Goal: Book appointment/travel/reservation

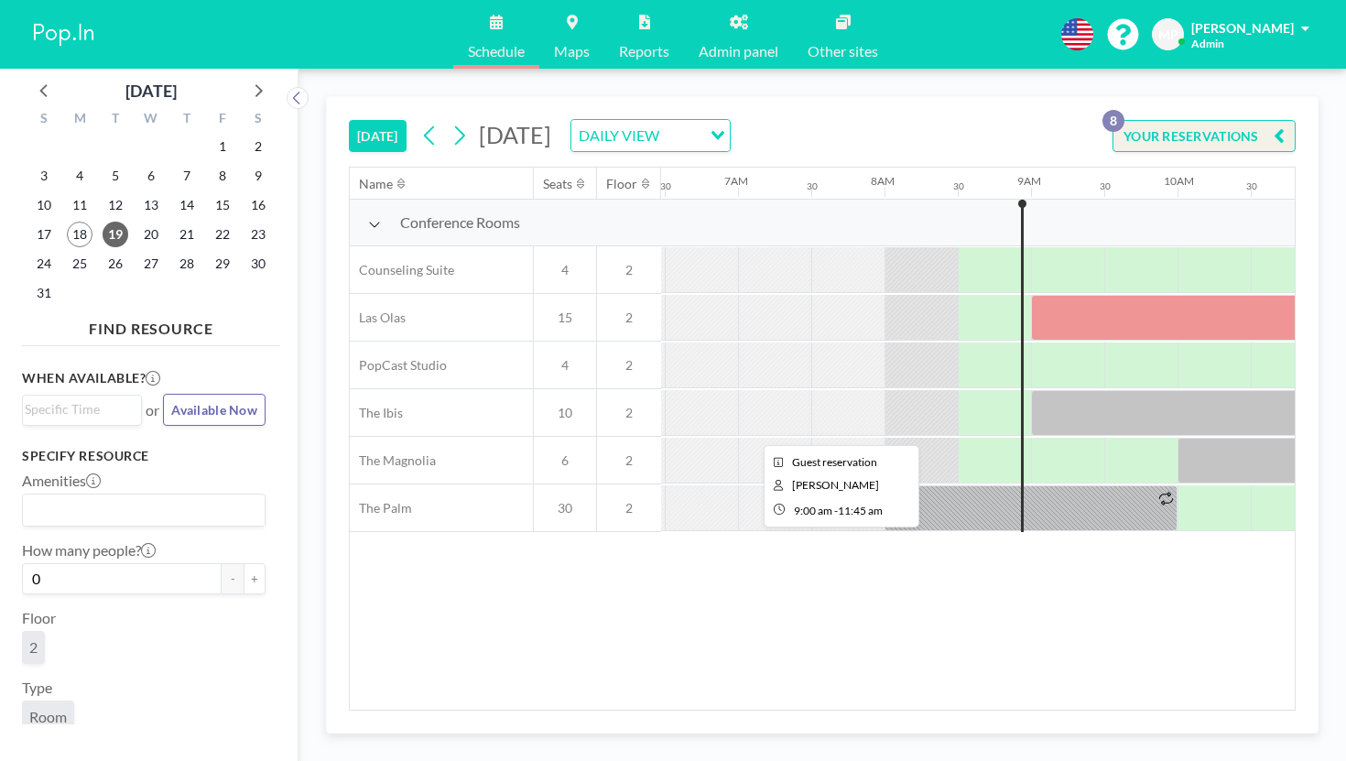
scroll to position [0, 906]
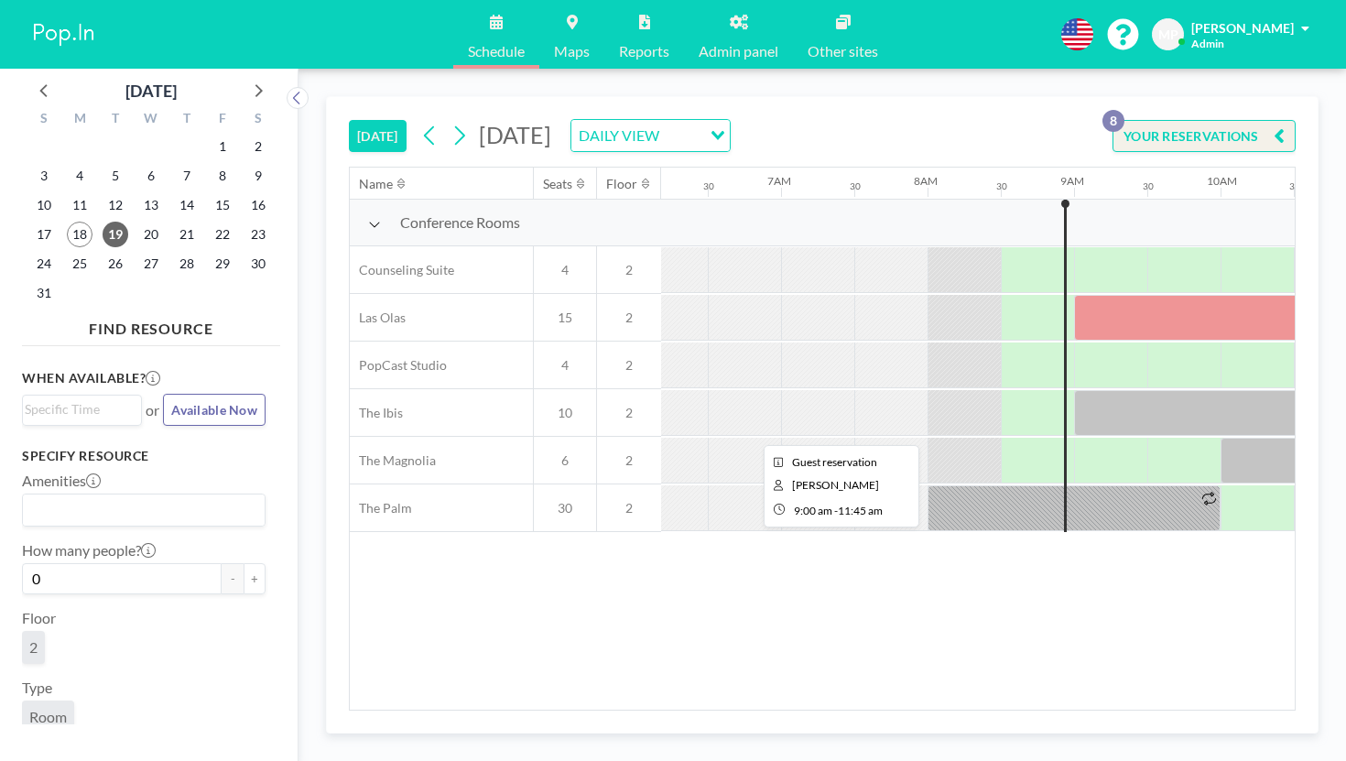
click at [1074, 390] on div at bounding box center [1275, 413] width 403 height 46
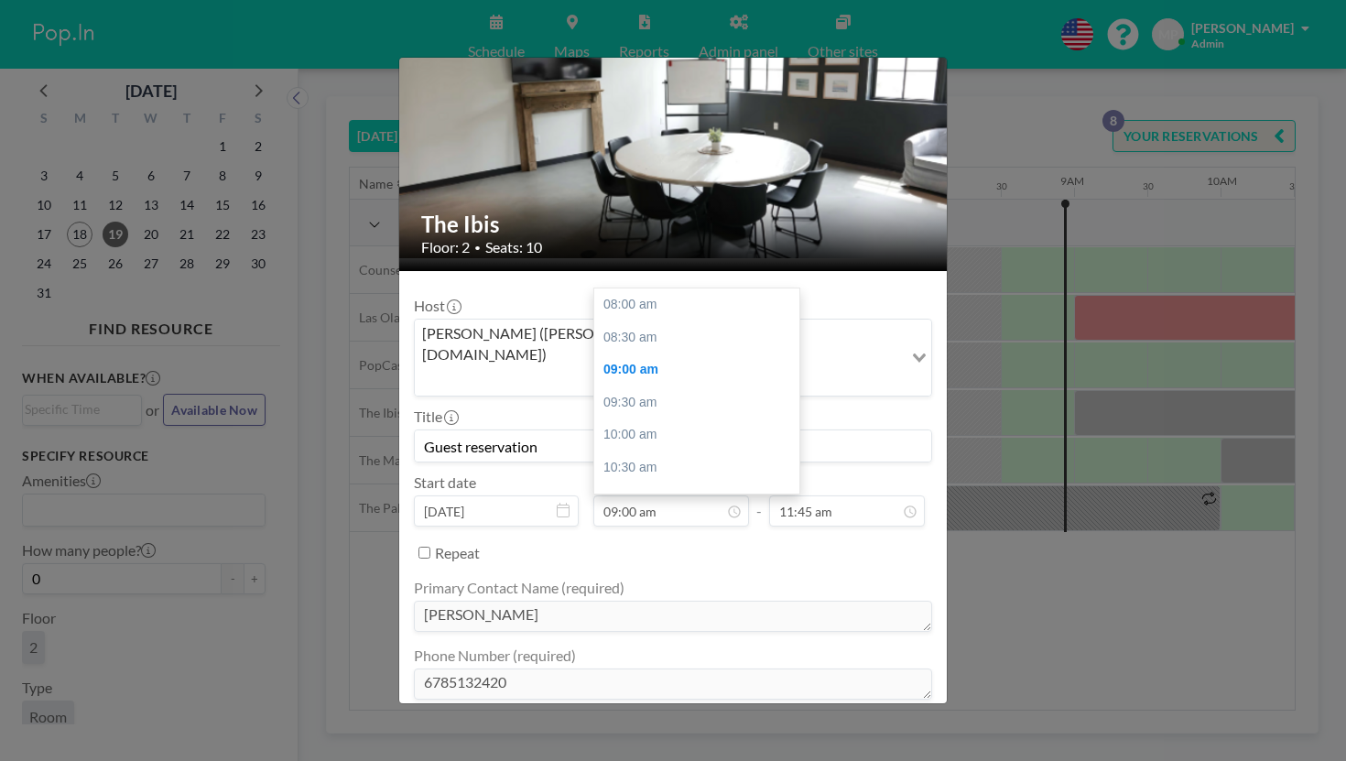
scroll to position [59, 0]
click at [981, 425] on div "The Ibis Floor: 2 • Seats: 10 Host [PERSON_NAME] ([PERSON_NAME][EMAIL_ADDRESS][…" at bounding box center [673, 380] width 1346 height 761
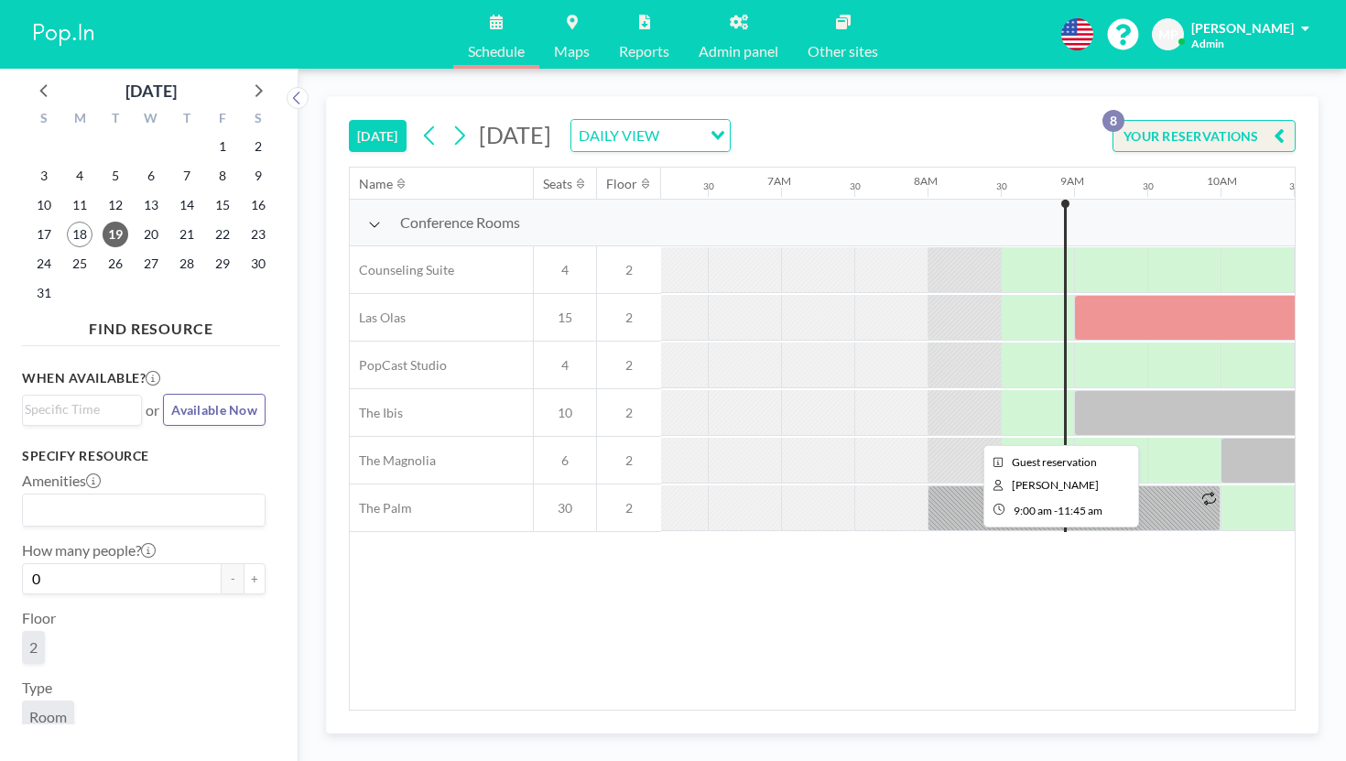
click at [1074, 390] on div at bounding box center [1275, 413] width 403 height 46
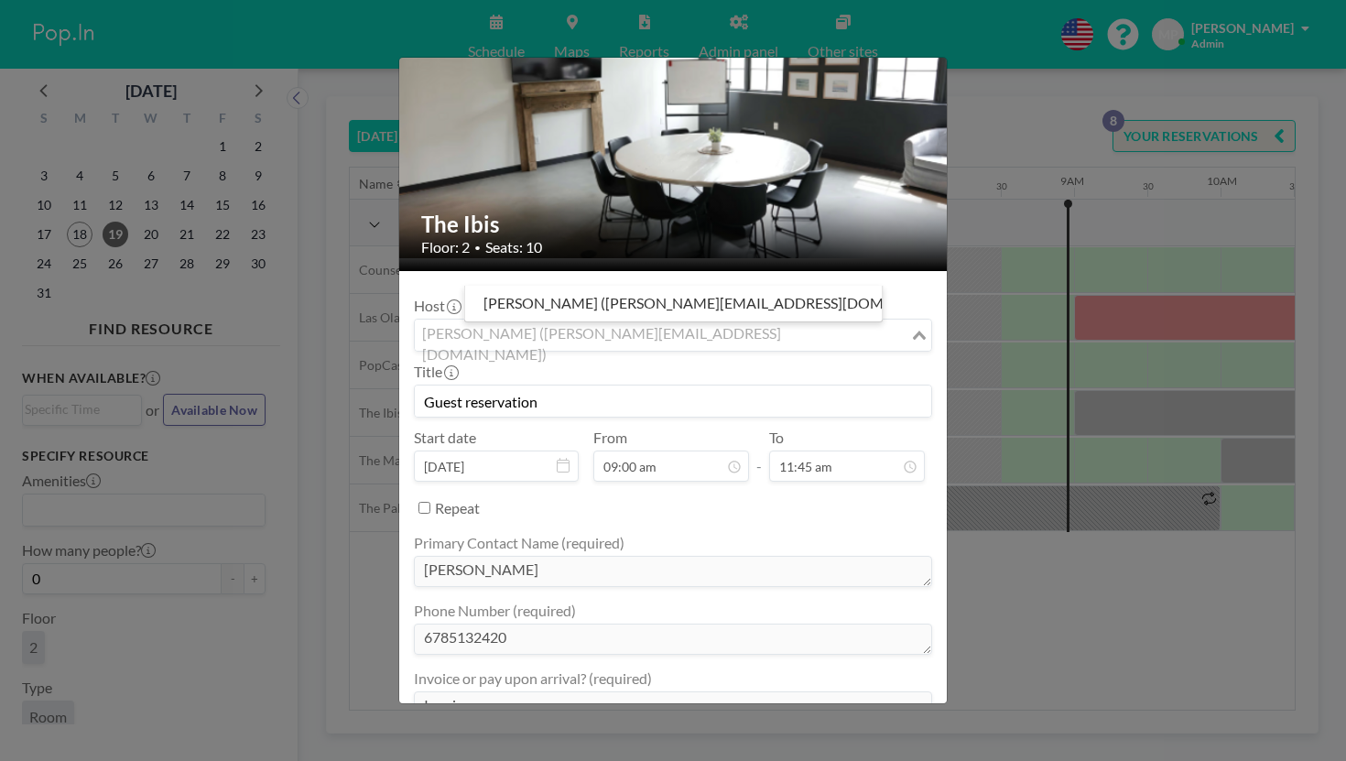
drag, startPoint x: 548, startPoint y: 274, endPoint x: 605, endPoint y: 274, distance: 56.8
click at [605, 320] on div "[PERSON_NAME] ([PERSON_NAME][EMAIL_ADDRESS][DOMAIN_NAME])" at bounding box center [662, 333] width 495 height 27
click at [738, 286] on div "Host [PERSON_NAME] ([PERSON_NAME][EMAIL_ADDRESS][DOMAIN_NAME]) Loading... Title…" at bounding box center [673, 540] width 518 height 508
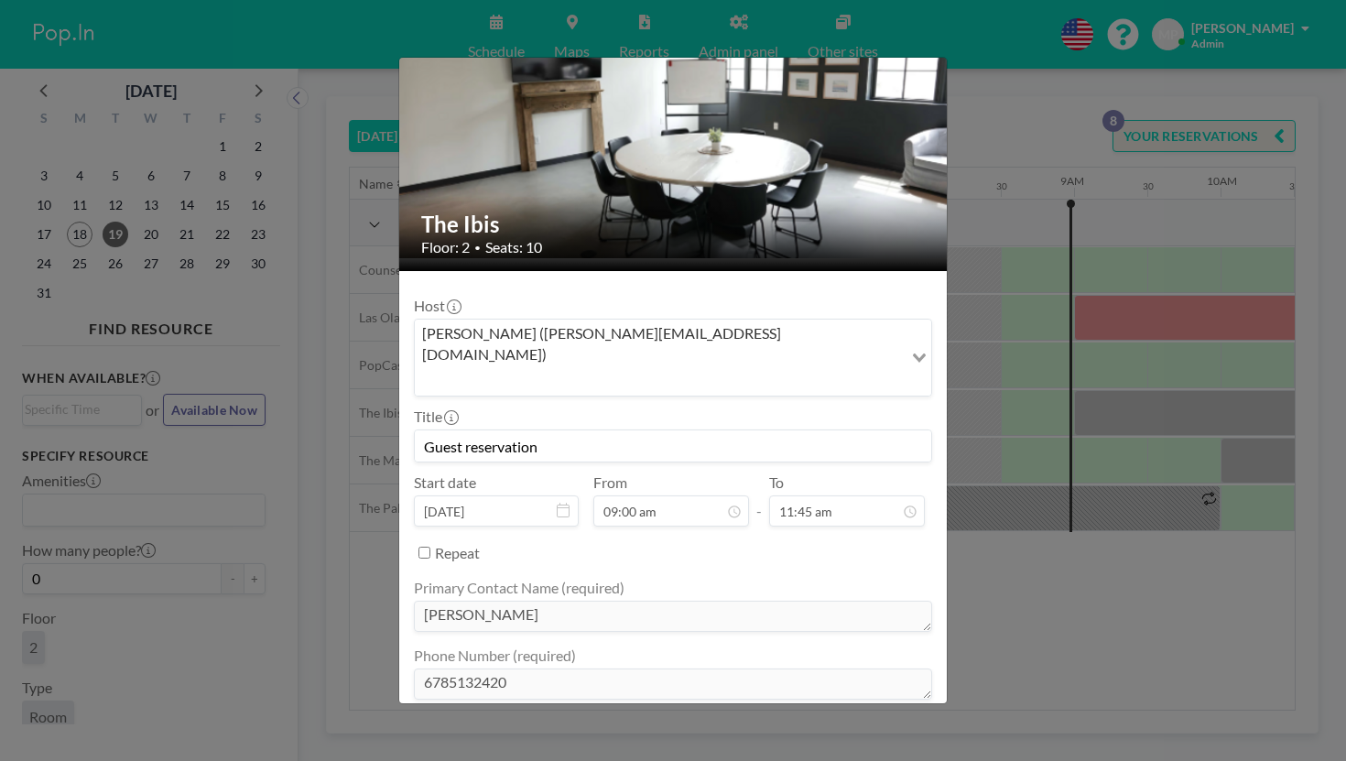
click at [1006, 157] on div "The Ibis Floor: 2 • Seats: 10 Host [PERSON_NAME] ([PERSON_NAME][EMAIL_ADDRESS][…" at bounding box center [673, 380] width 1346 height 761
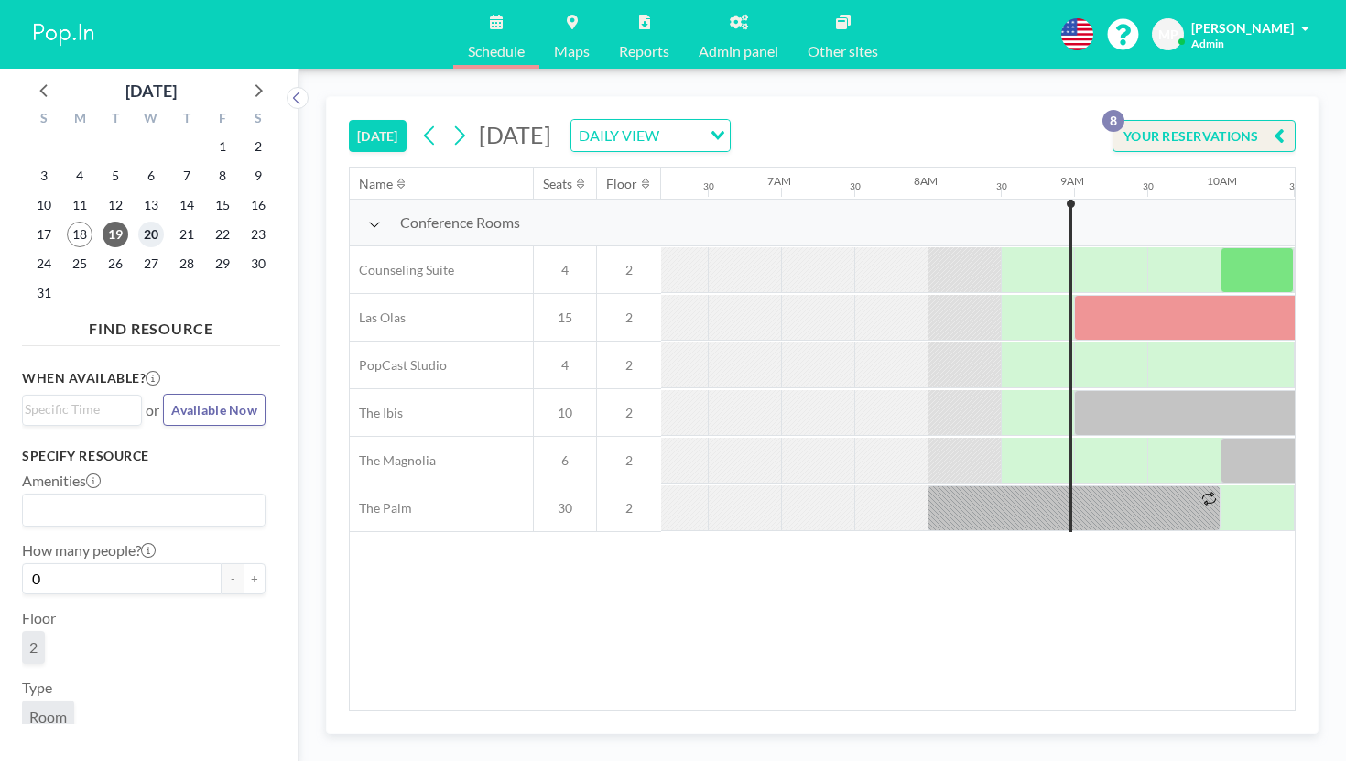
click at [138, 222] on span "20" at bounding box center [151, 235] width 26 height 26
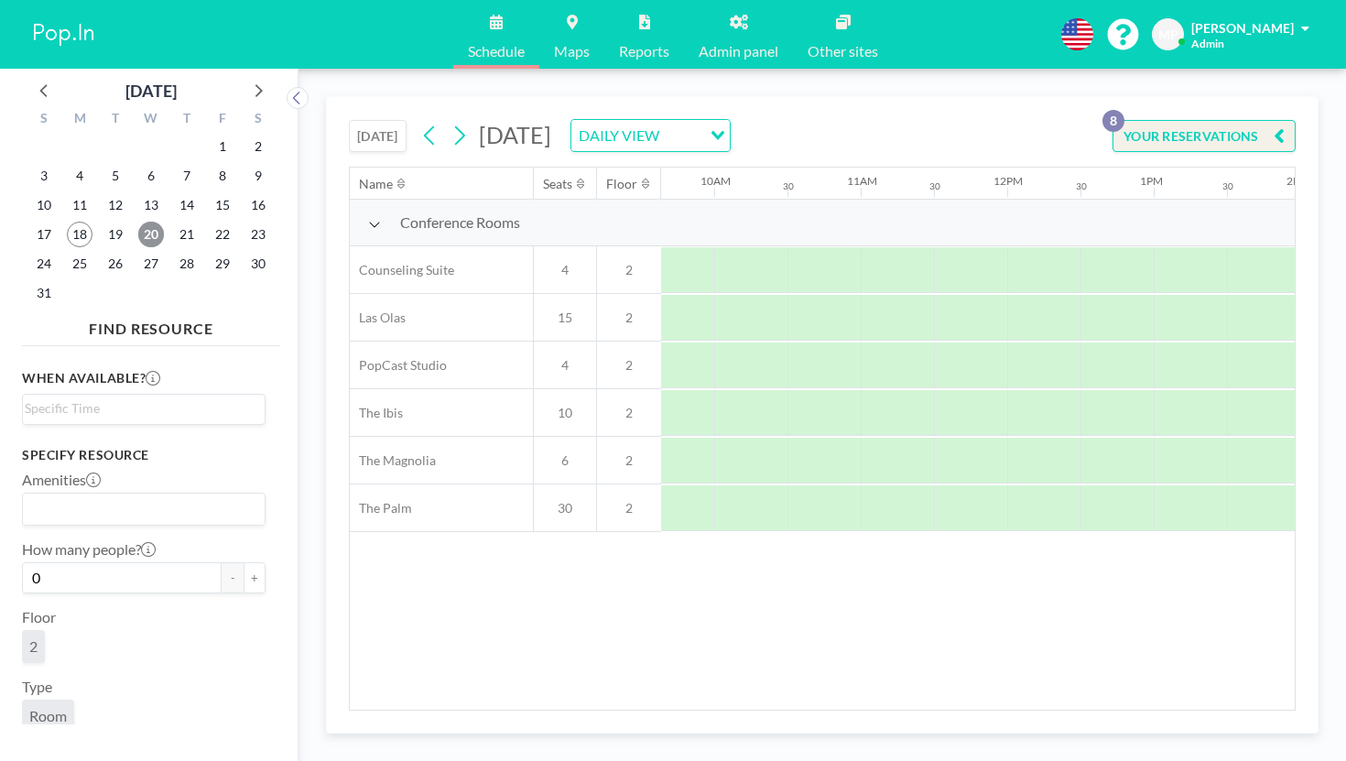
scroll to position [0, 1424]
click at [174, 222] on span "21" at bounding box center [187, 235] width 26 height 26
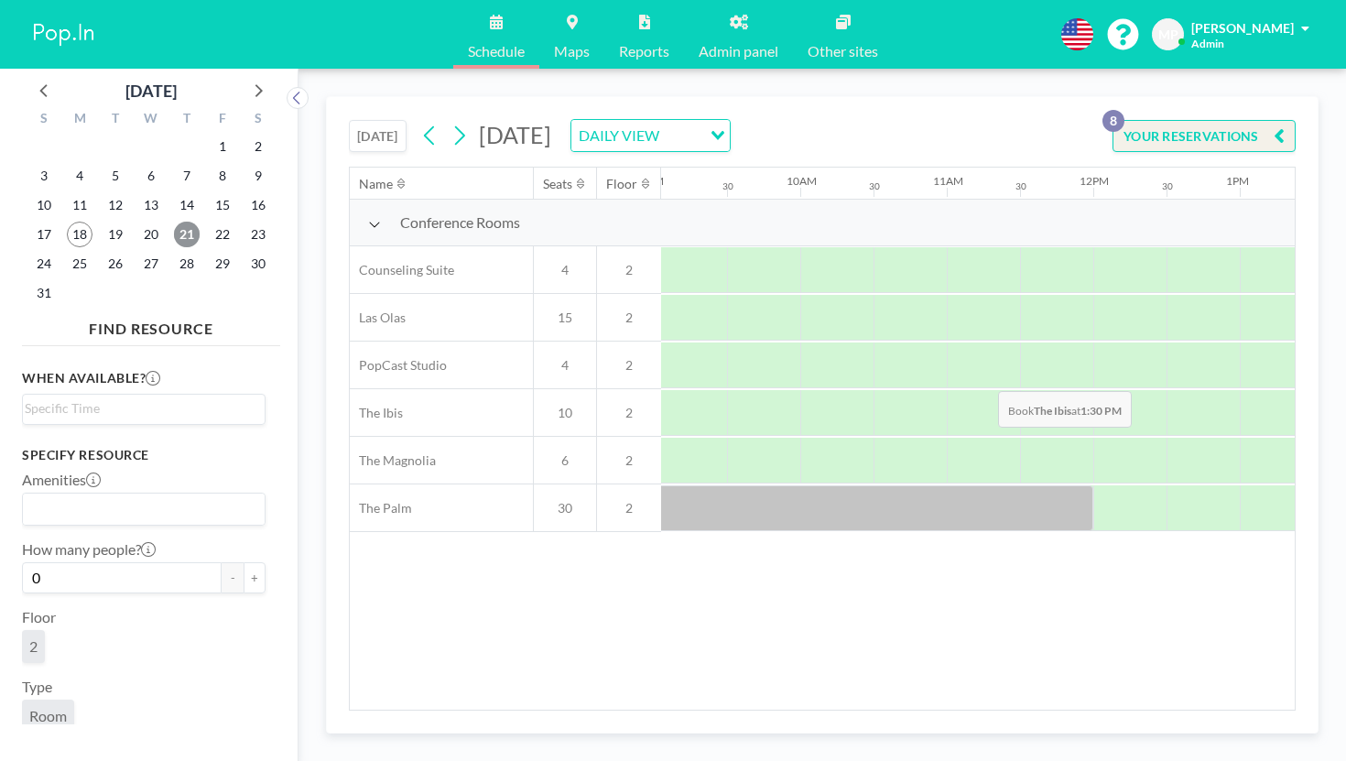
scroll to position [0, 1373]
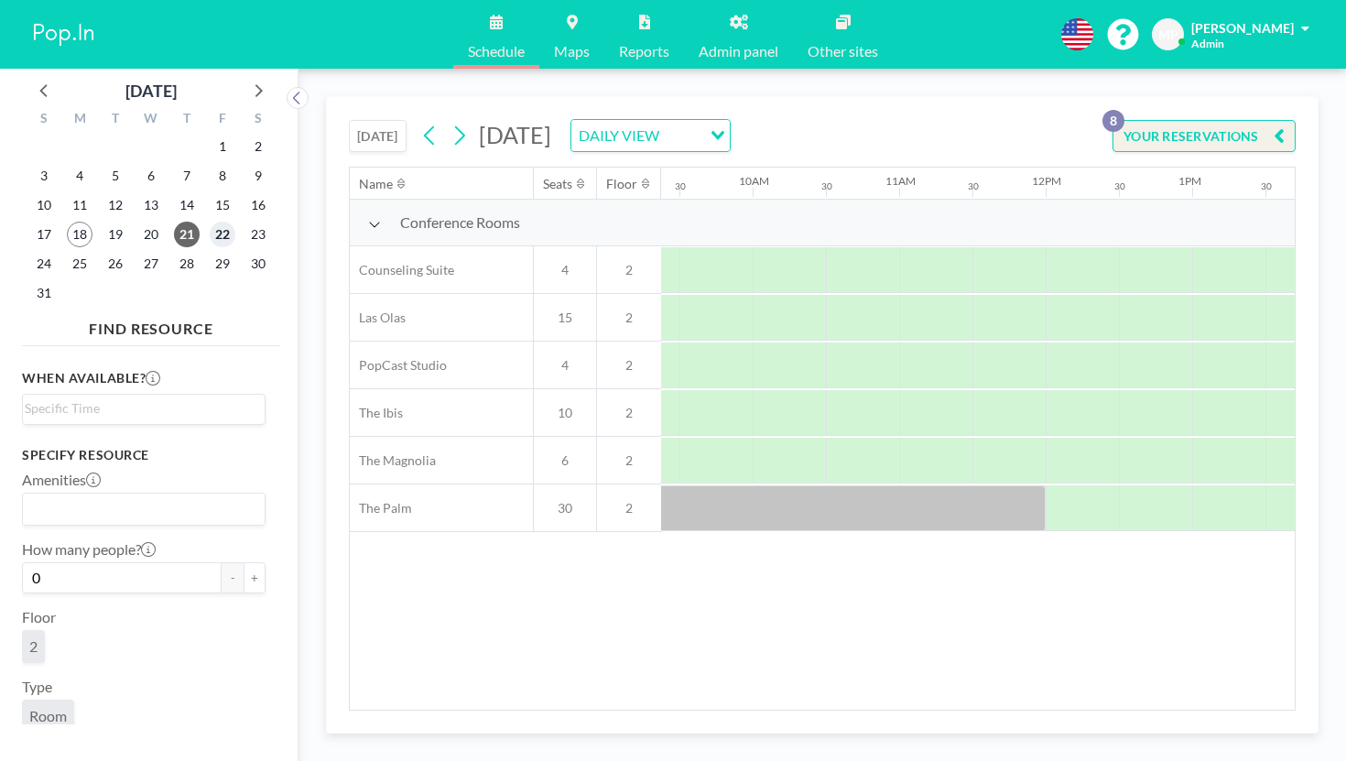
click at [210, 222] on span "22" at bounding box center [223, 235] width 26 height 26
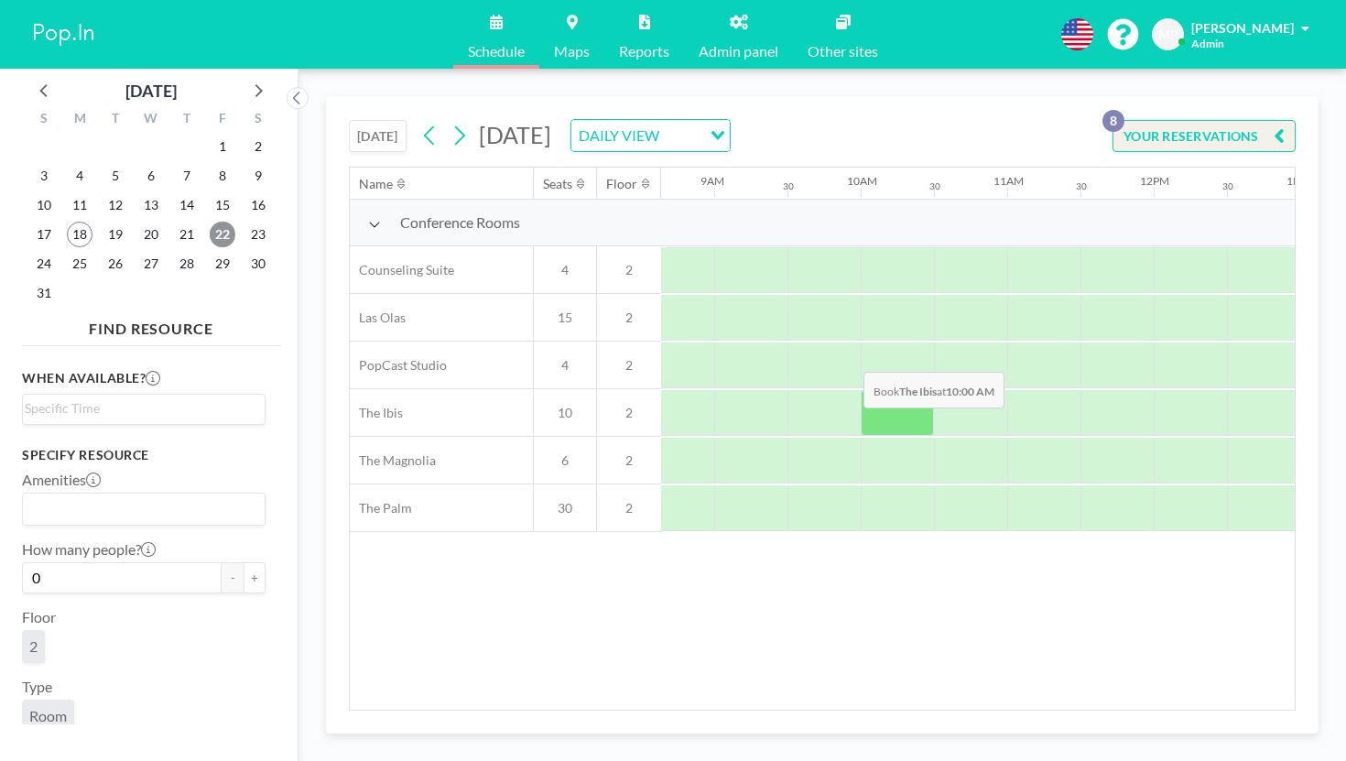
scroll to position [0, 1316]
click at [70, 251] on span "25" at bounding box center [80, 264] width 26 height 26
click at [103, 251] on span "26" at bounding box center [116, 264] width 26 height 26
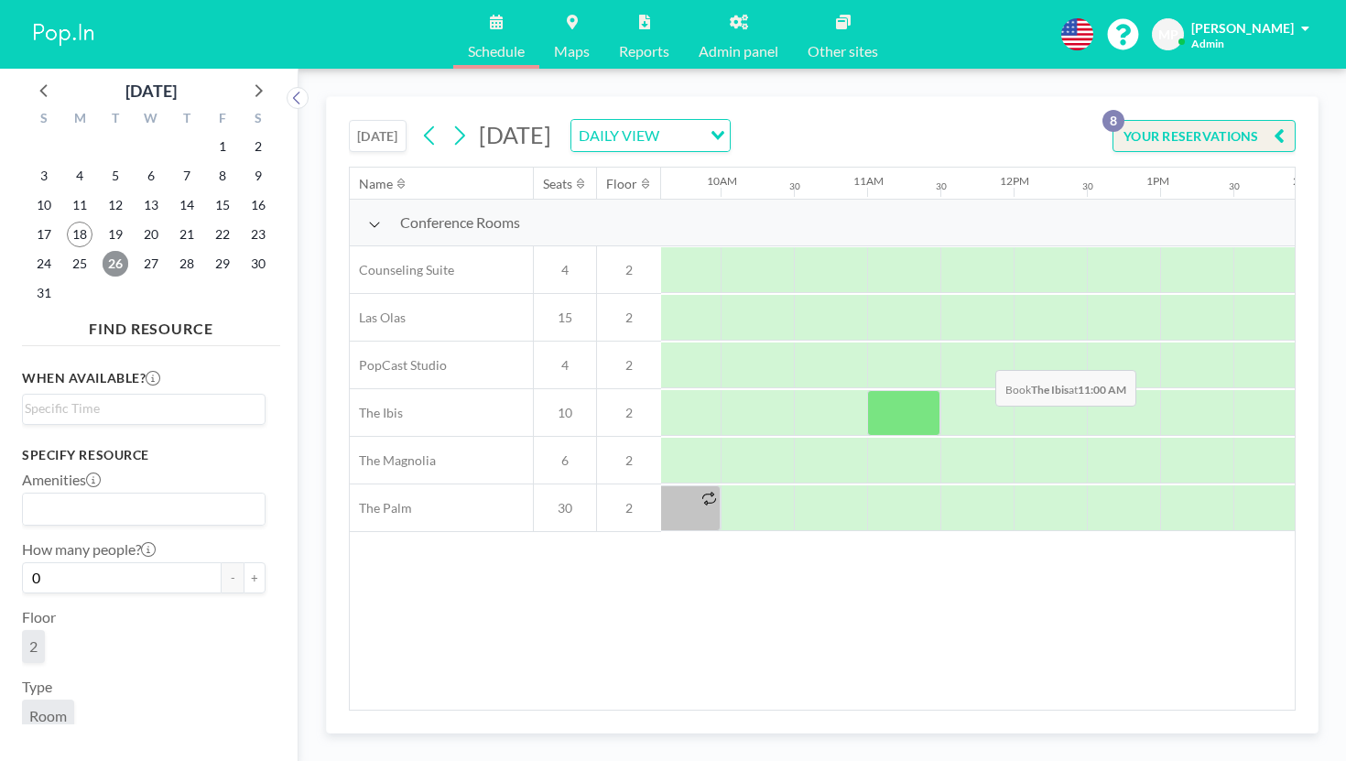
scroll to position [0, 1516]
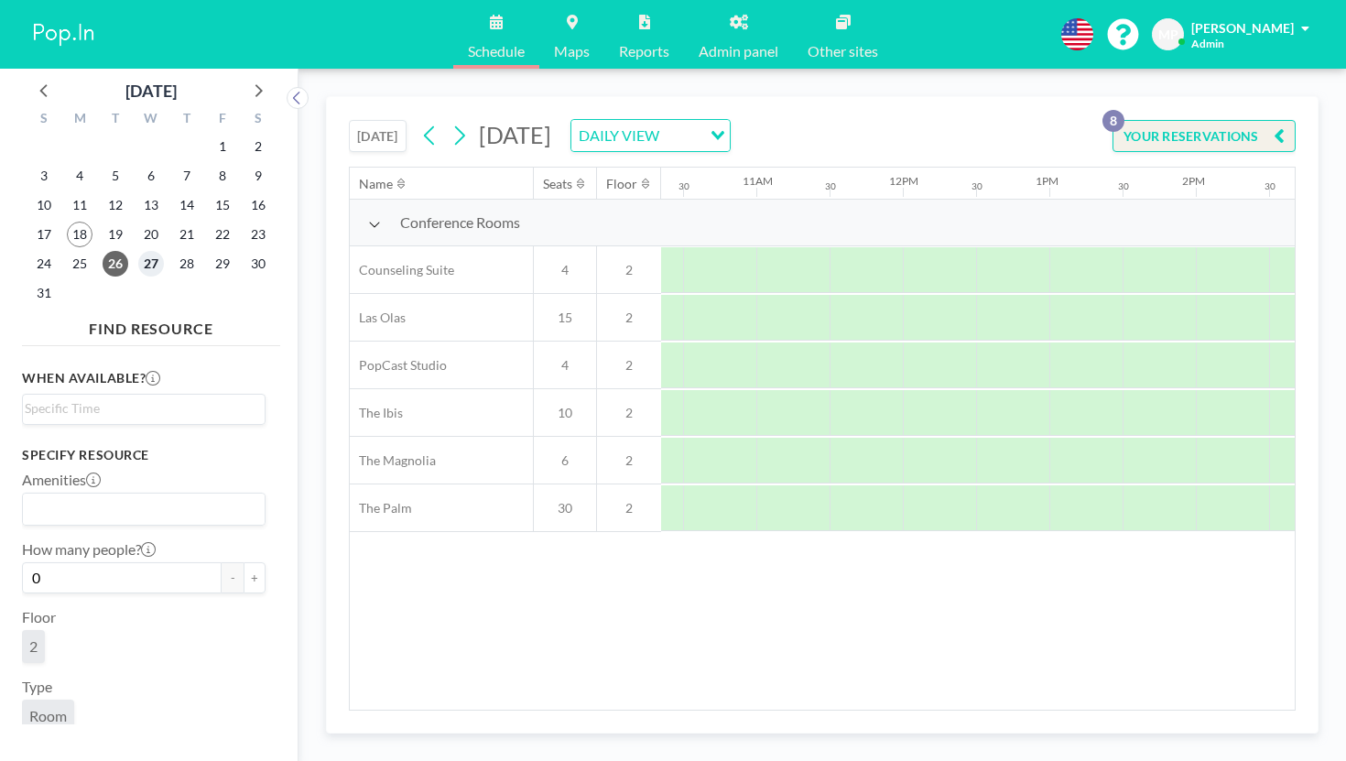
click at [138, 251] on span "27" at bounding box center [151, 264] width 26 height 26
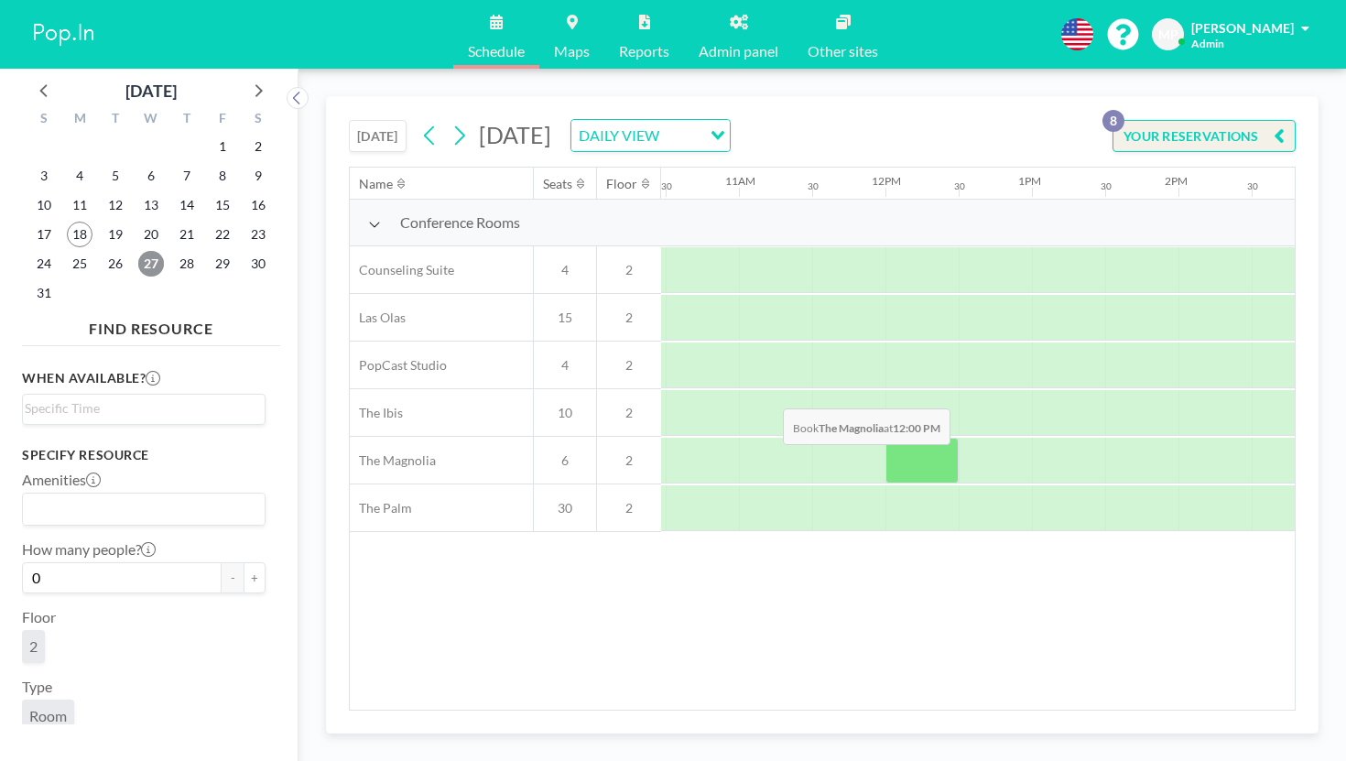
scroll to position [0, 1567]
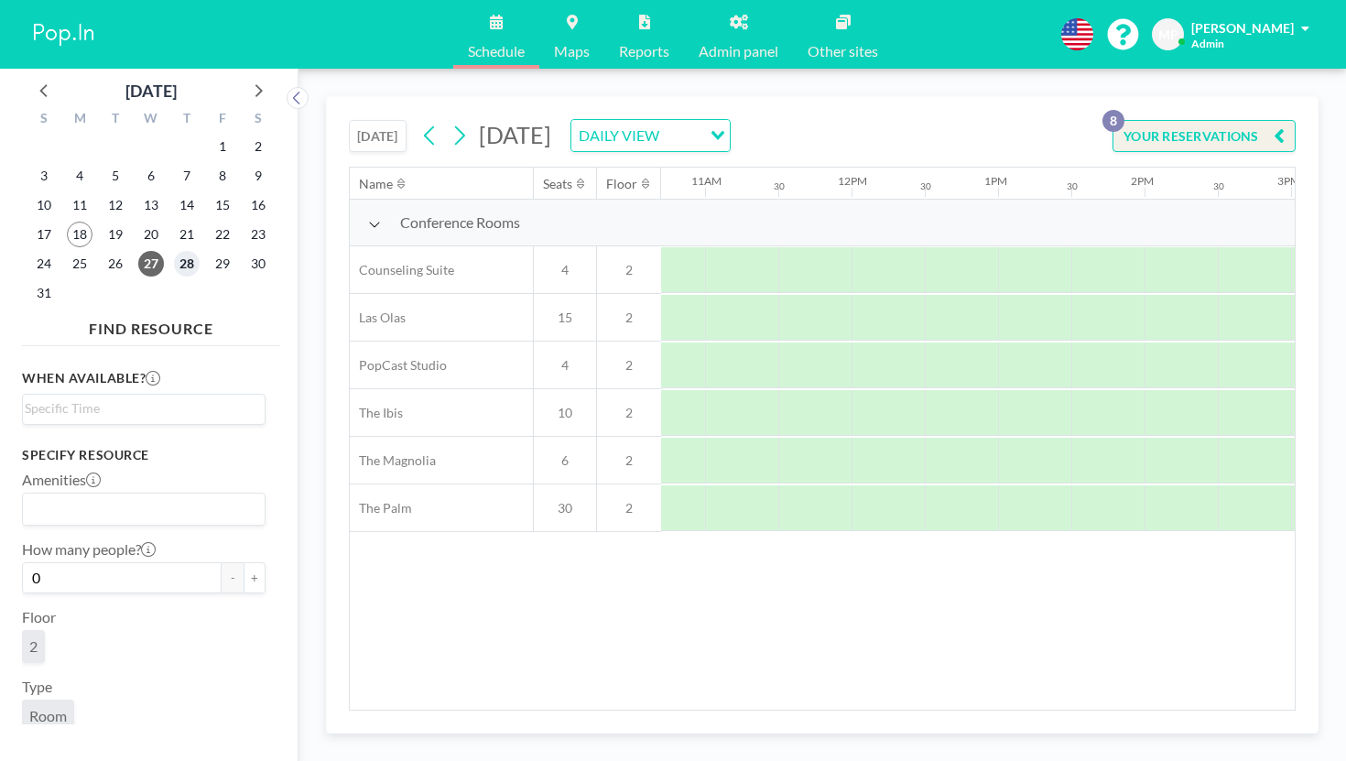
click at [174, 251] on span "28" at bounding box center [187, 264] width 26 height 26
click at [210, 251] on span "29" at bounding box center [223, 264] width 26 height 26
click at [67, 222] on span "18" at bounding box center [80, 235] width 26 height 26
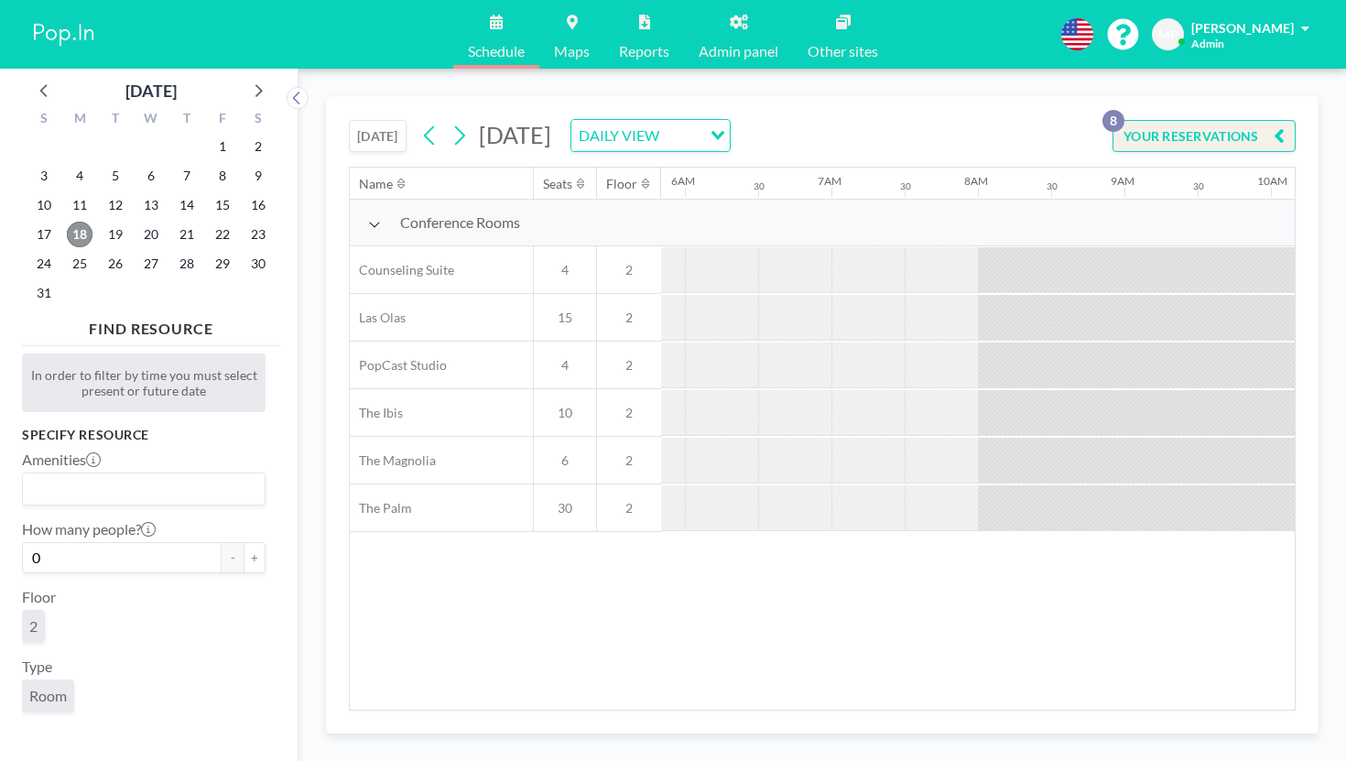
scroll to position [0, 893]
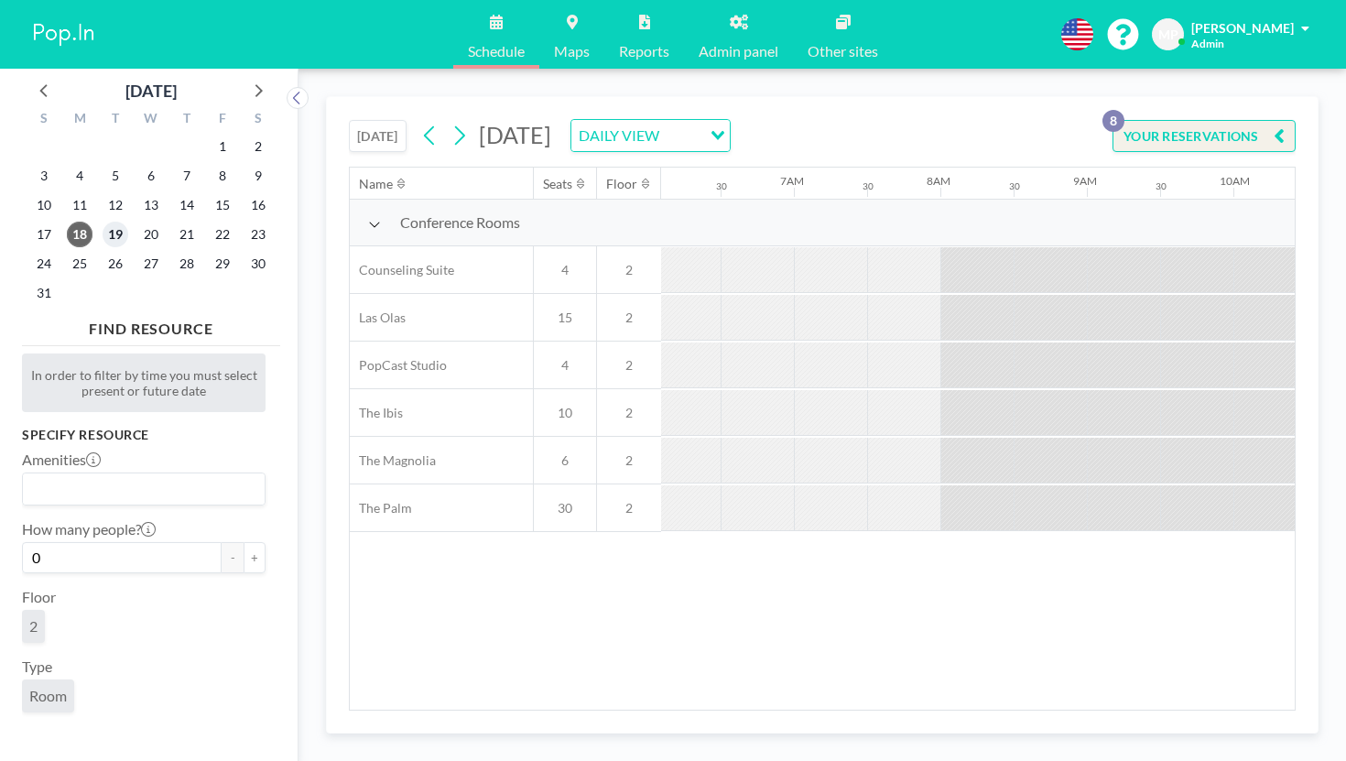
click at [103, 222] on span "19" at bounding box center [116, 235] width 26 height 26
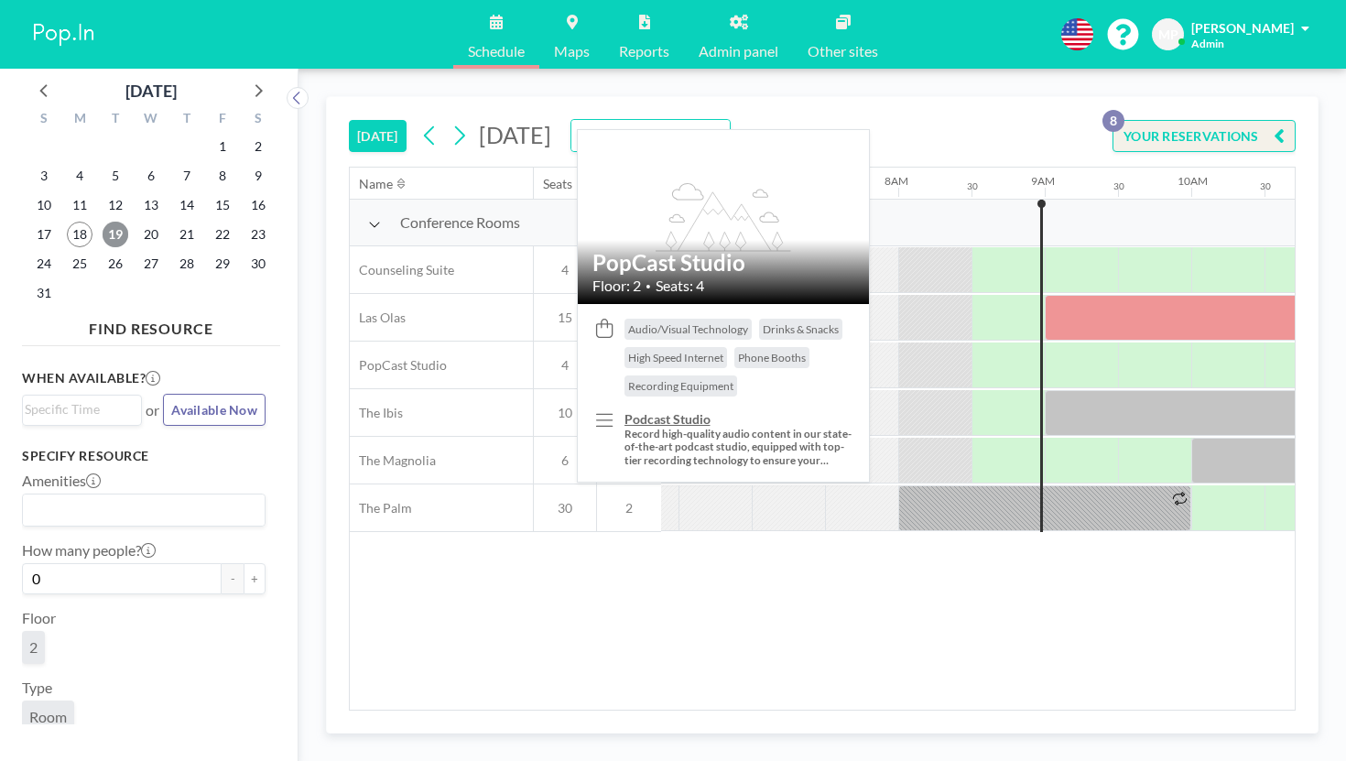
scroll to position [0, 952]
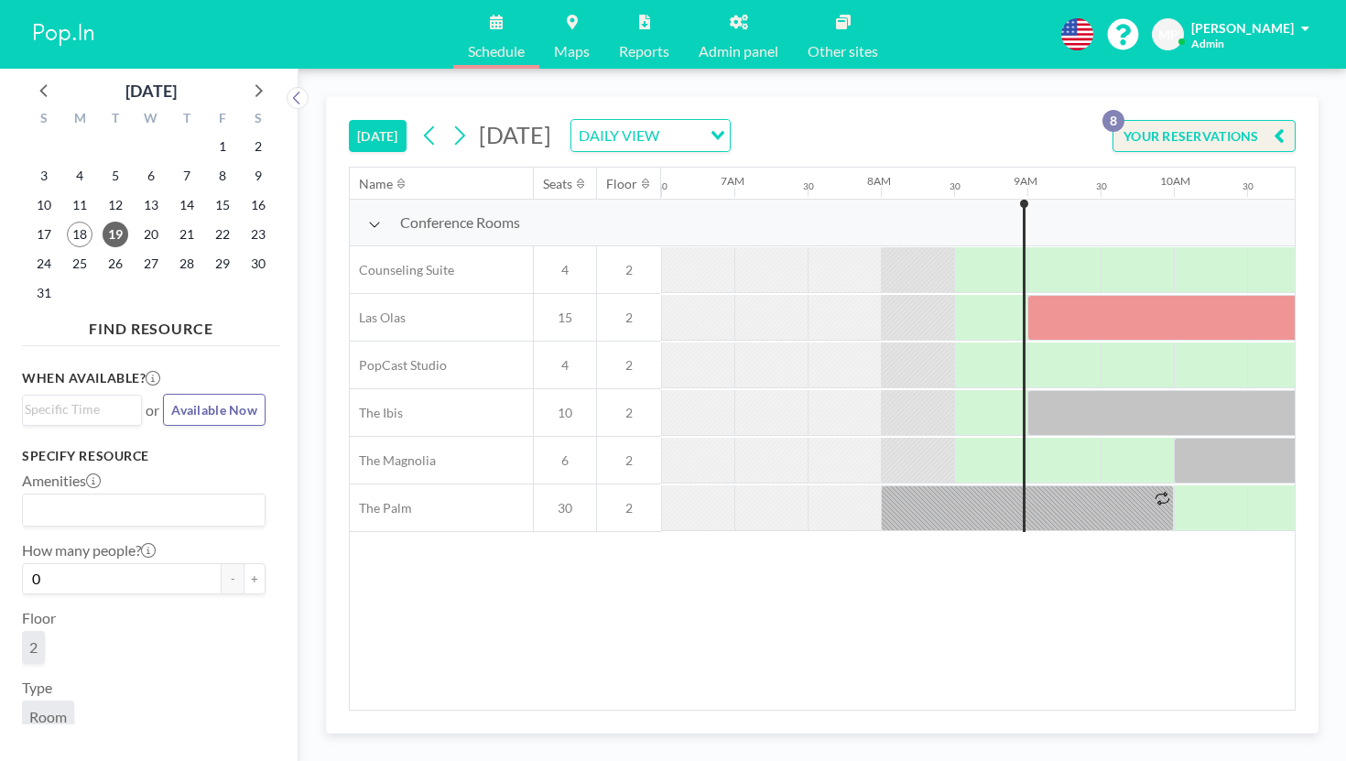
click at [349, 120] on button "[DATE]" at bounding box center [378, 136] width 58 height 32
